Goal: Transaction & Acquisition: Purchase product/service

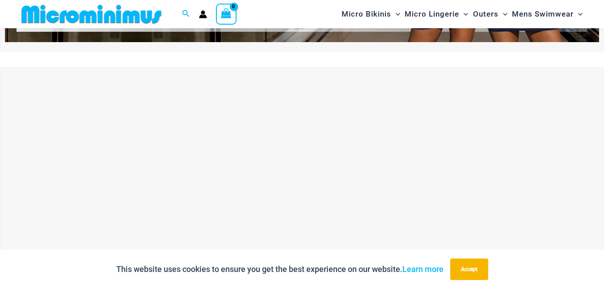
scroll to position [306, 0]
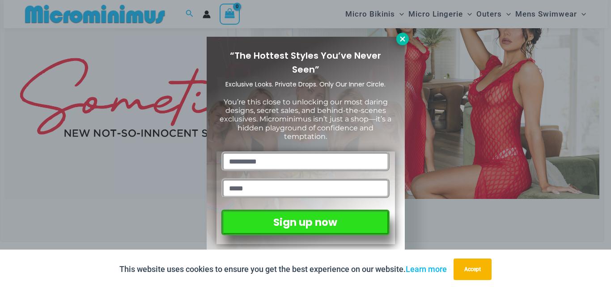
click at [402, 37] on icon at bounding box center [403, 39] width 8 height 8
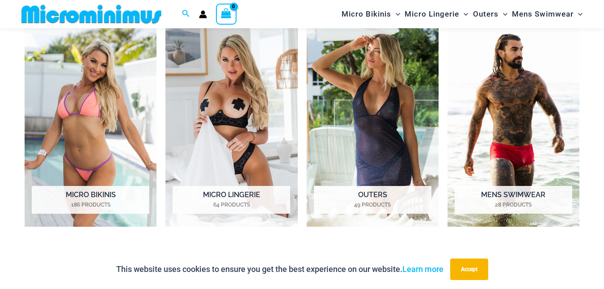
scroll to position [664, 0]
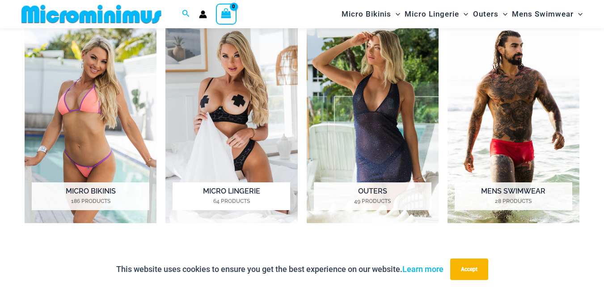
click at [225, 103] on img "Visit product category Micro Lingerie" at bounding box center [232, 120] width 132 height 204
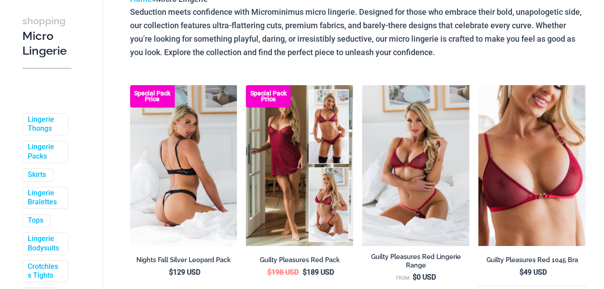
scroll to position [89, 0]
click at [190, 169] on img at bounding box center [183, 165] width 107 height 161
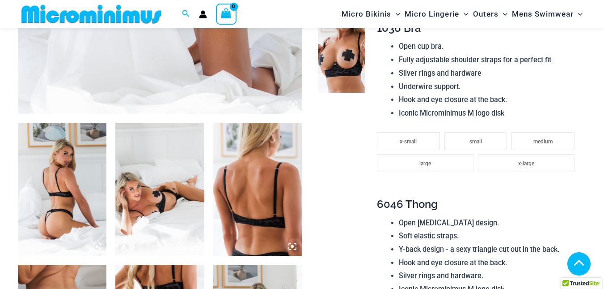
scroll to position [81, 0]
